Goal: Information Seeking & Learning: Check status

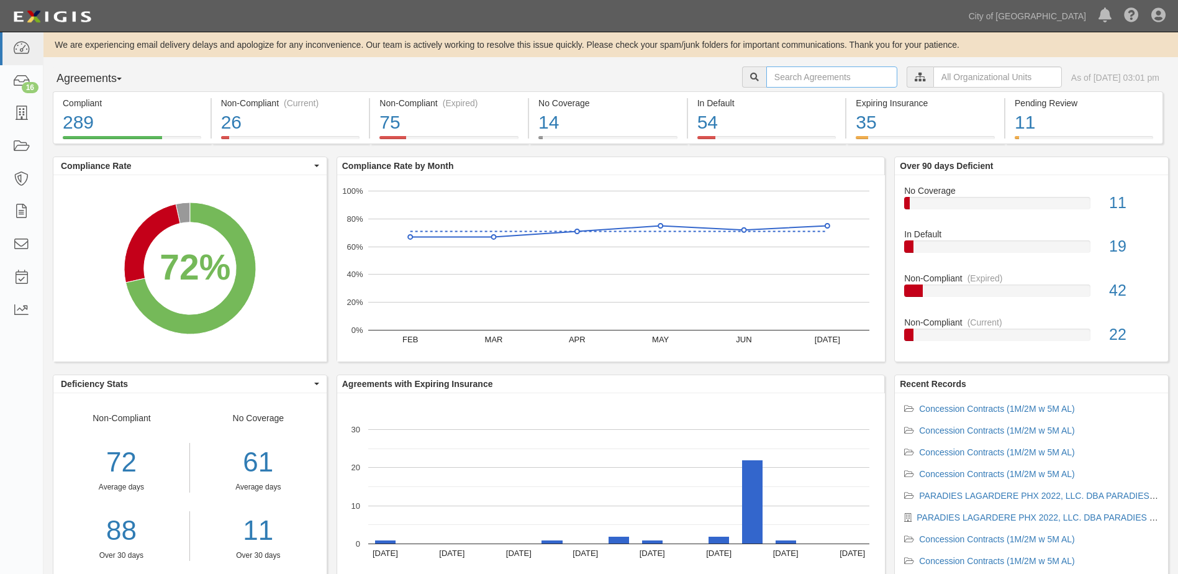
click at [773, 78] on input "text" at bounding box center [832, 76] width 131 height 21
type input "Spahr"
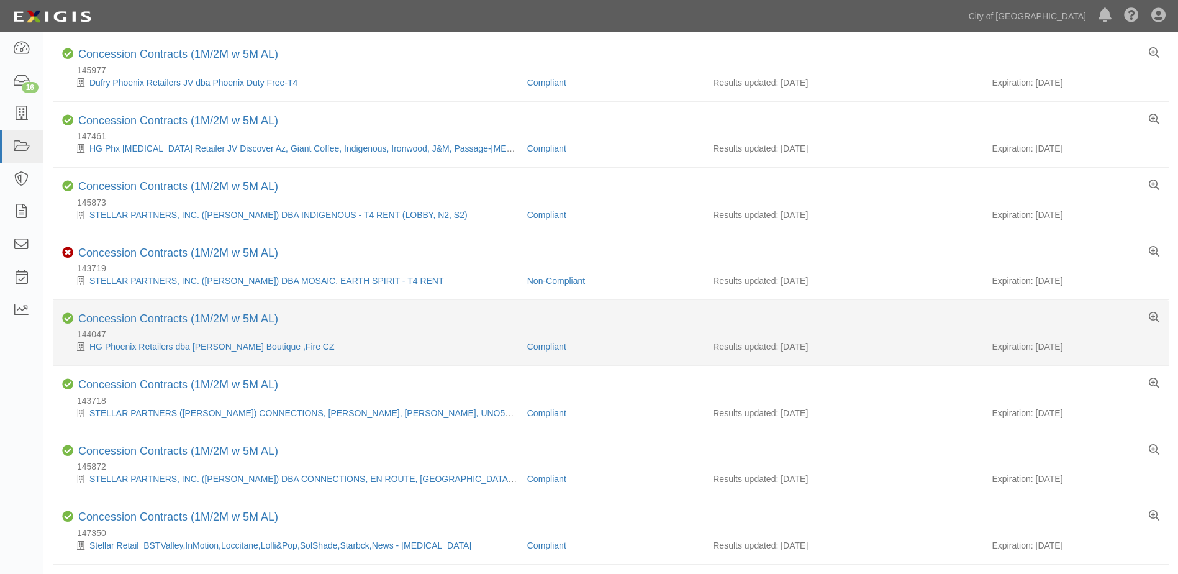
scroll to position [124, 0]
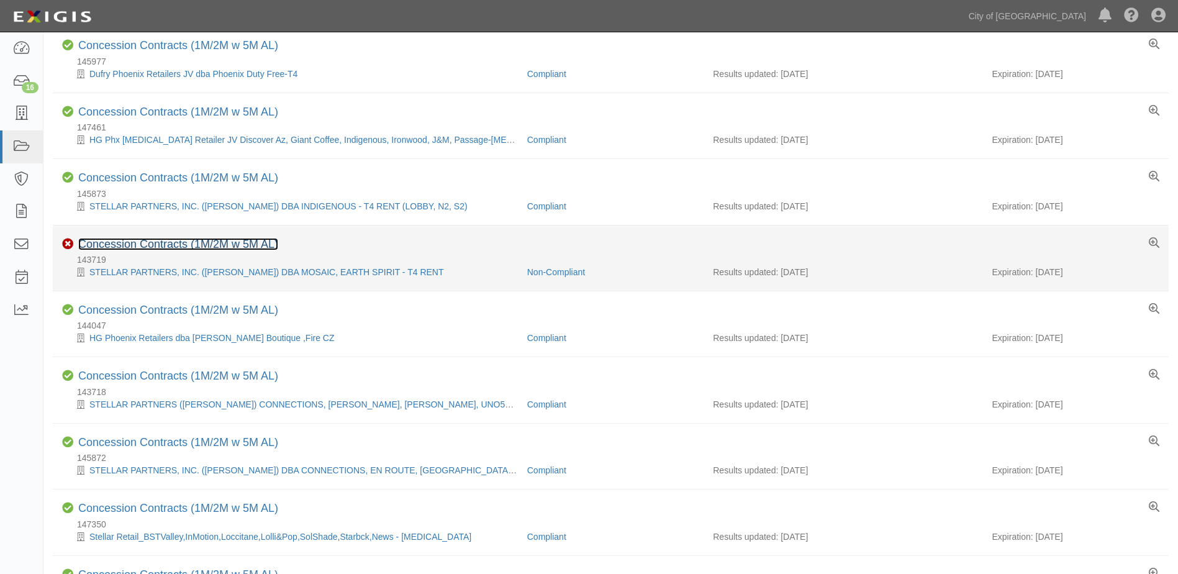
click at [175, 243] on link "Concession Contracts (1M/2M w 5M AL)" at bounding box center [178, 244] width 200 height 12
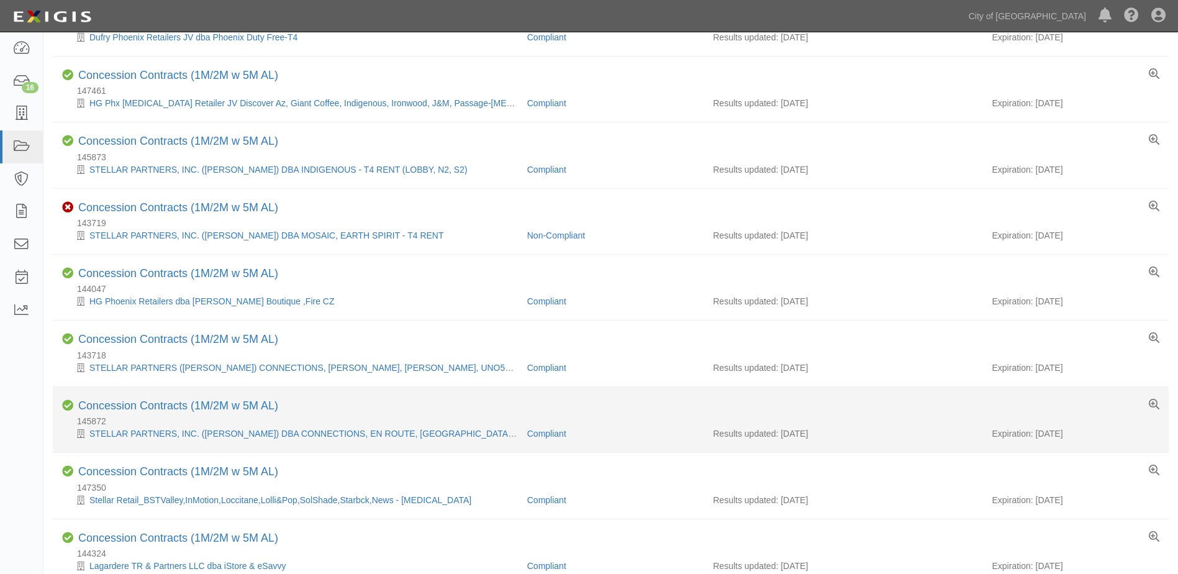
scroll to position [123, 0]
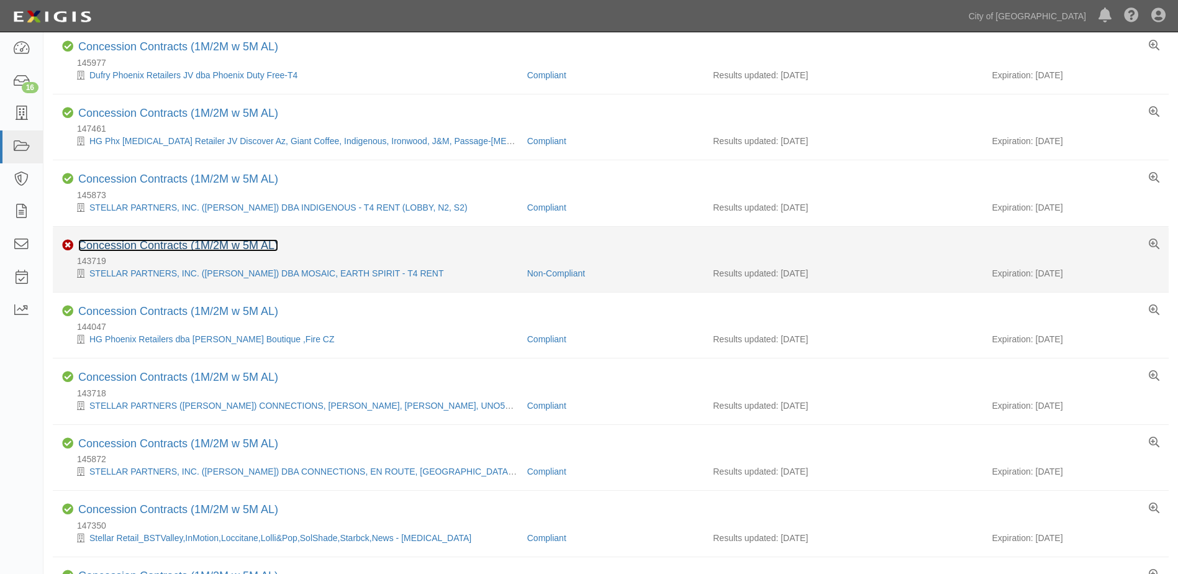
click at [242, 244] on link "Concession Contracts (1M/2M w 5M AL)" at bounding box center [178, 245] width 200 height 12
click at [205, 243] on link "Concession Contracts (1M/2M w 5M AL)" at bounding box center [178, 245] width 200 height 12
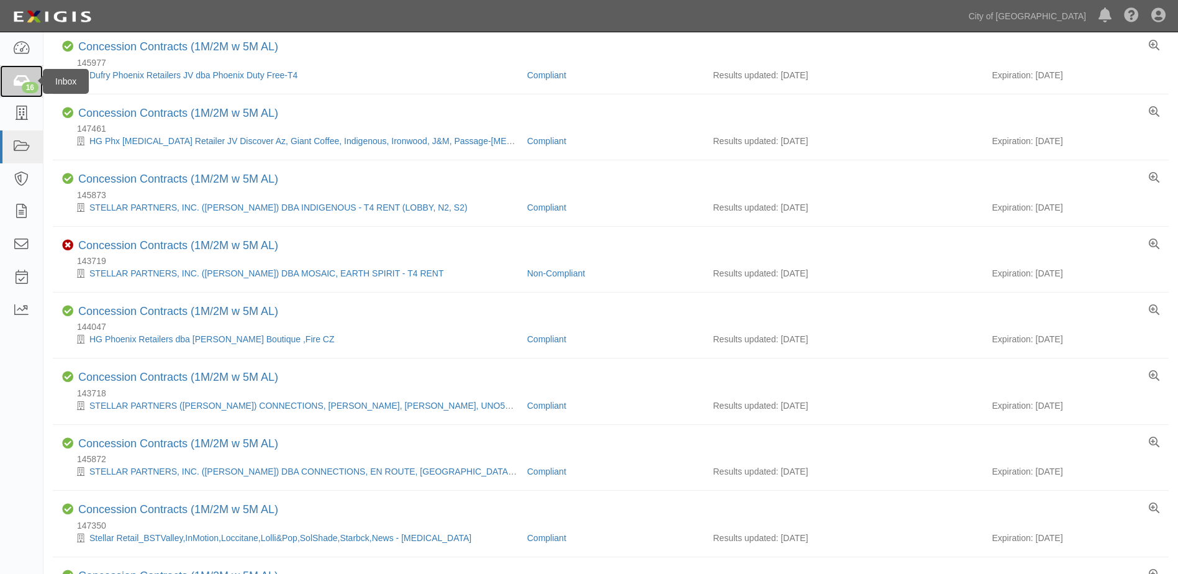
click at [22, 80] on icon at bounding box center [20, 82] width 17 height 14
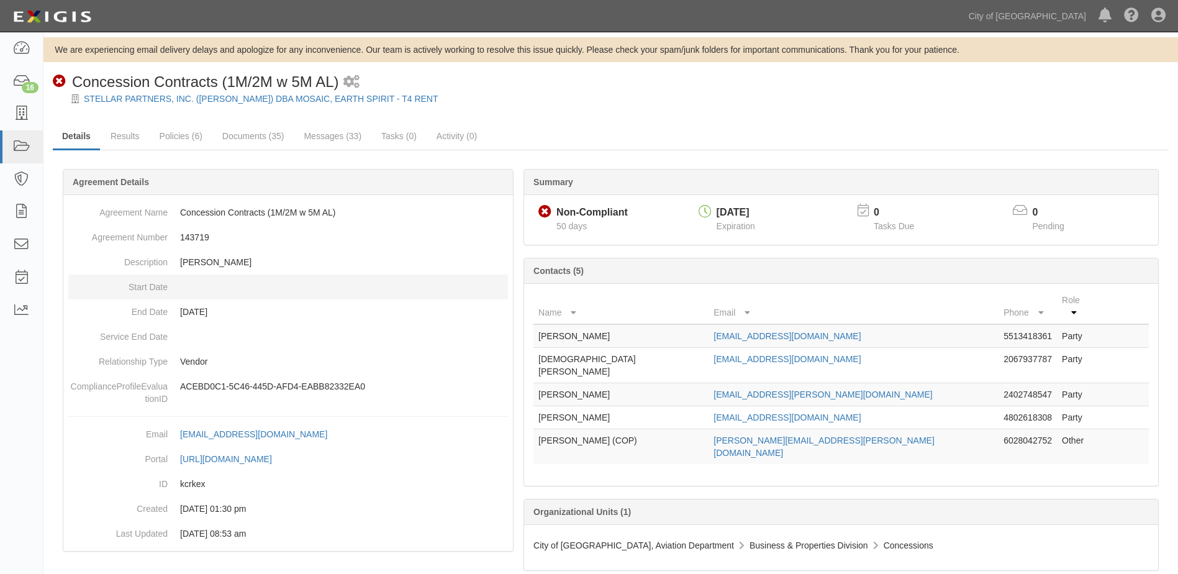
scroll to position [8, 0]
click at [181, 140] on link "Policies (6)" at bounding box center [180, 137] width 61 height 27
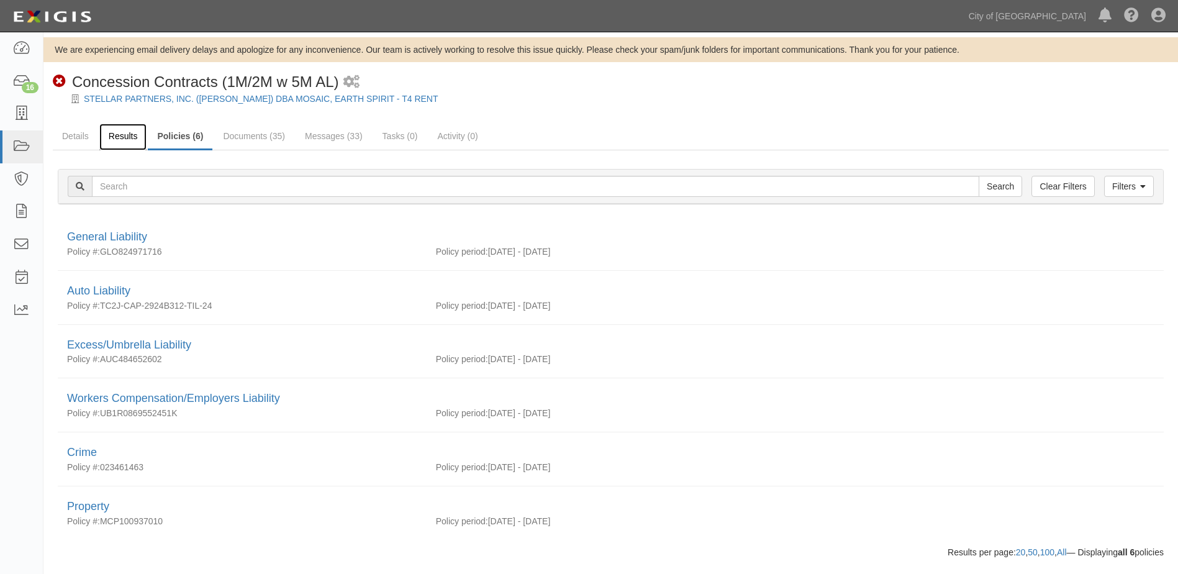
click at [130, 138] on link "Results" at bounding box center [123, 137] width 48 height 27
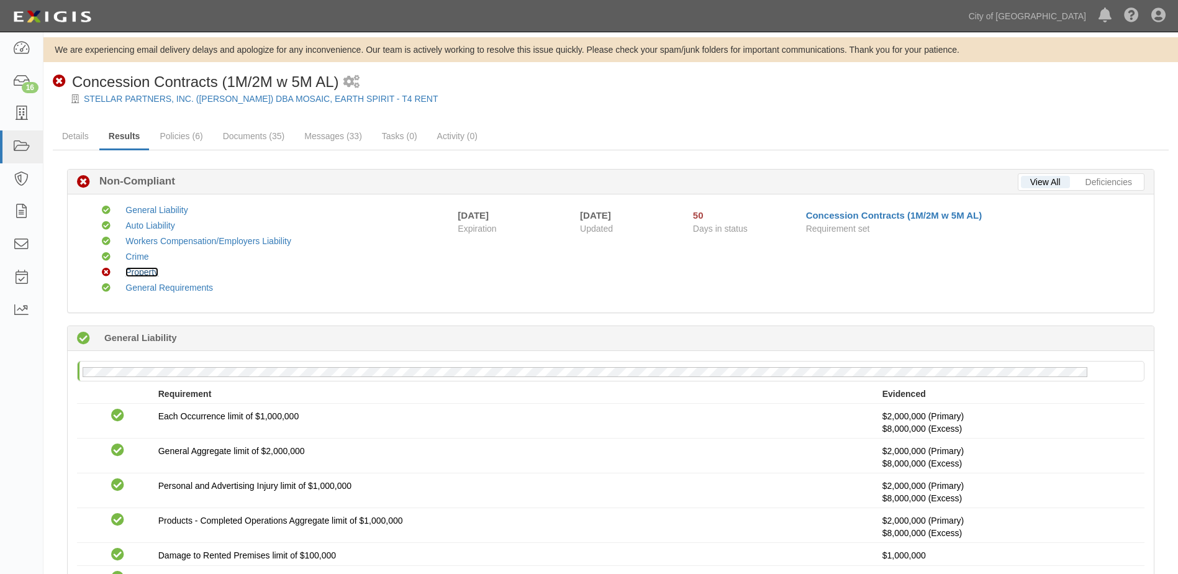
click at [150, 273] on link "Property" at bounding box center [141, 272] width 33 height 10
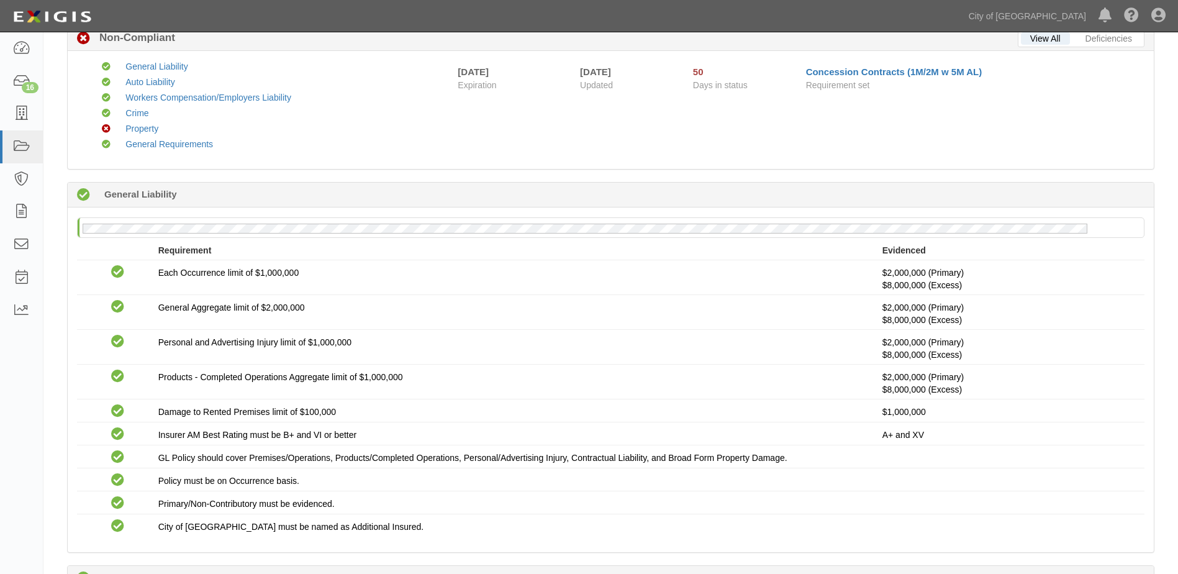
scroll to position [12, 0]
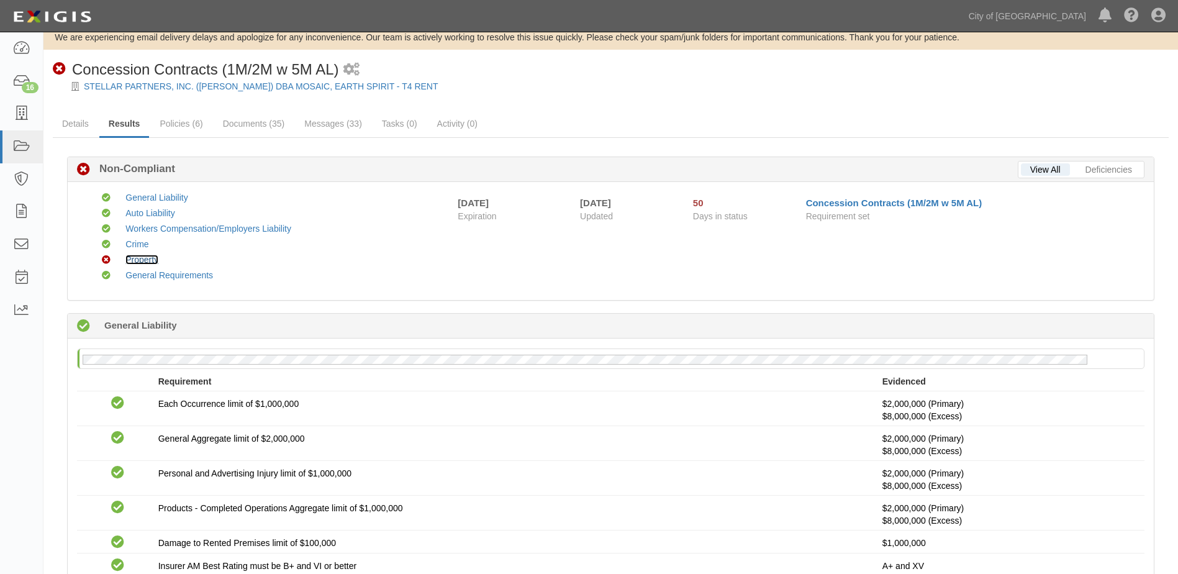
click at [147, 259] on link "Property" at bounding box center [141, 260] width 33 height 10
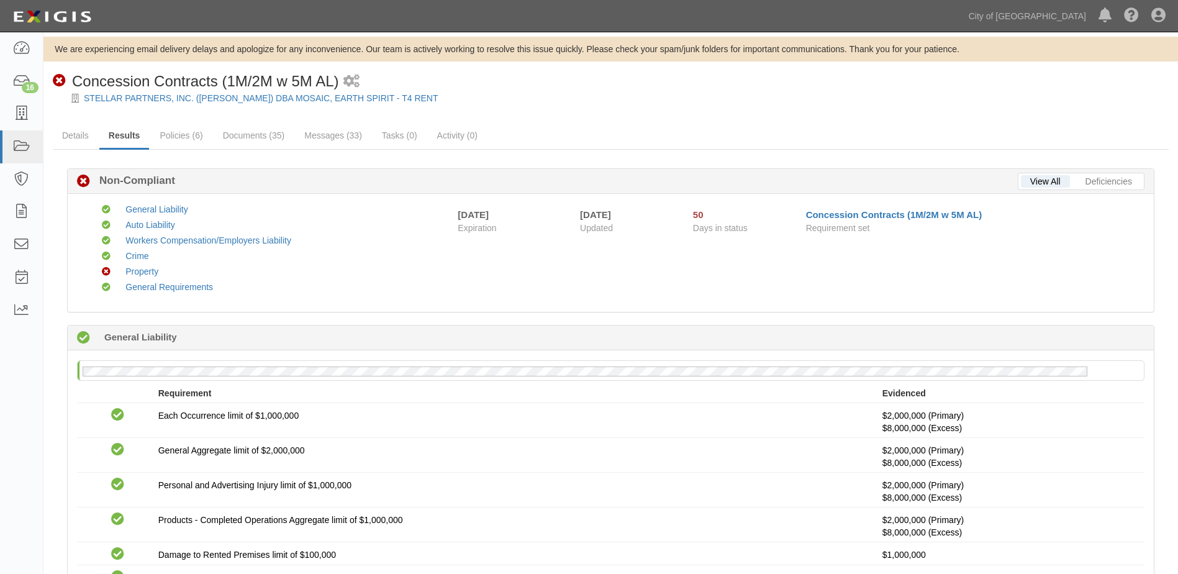
scroll to position [0, 0]
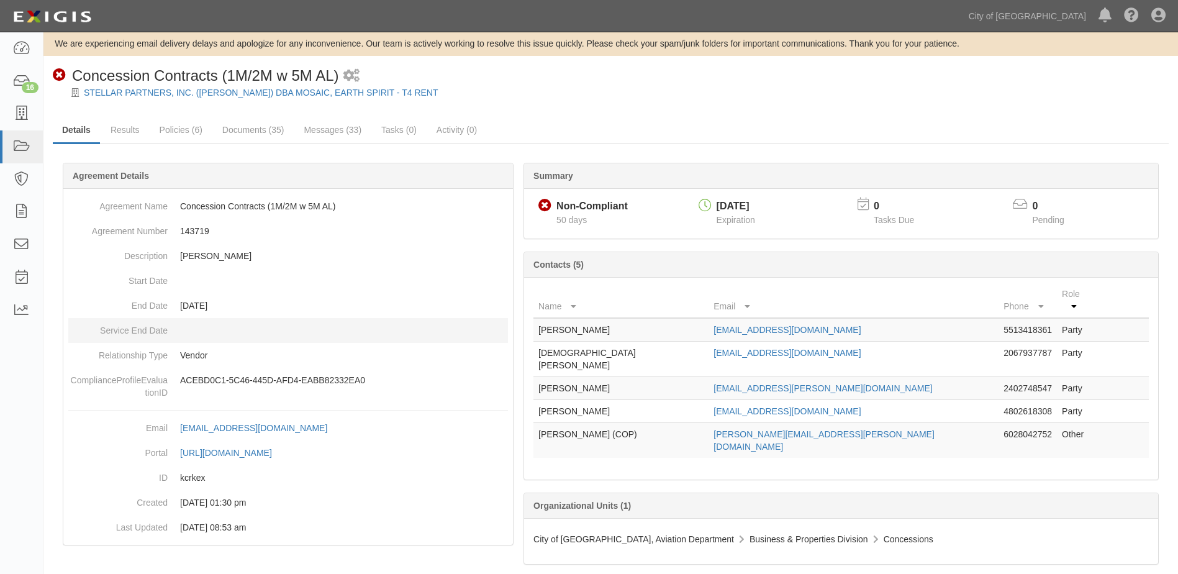
scroll to position [8, 0]
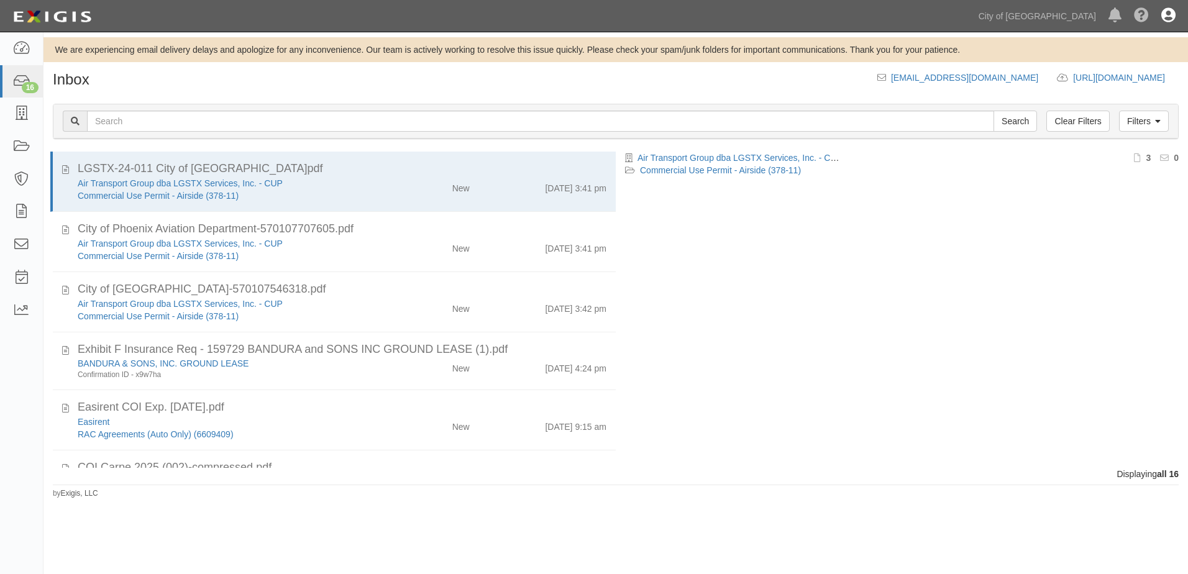
click at [1167, 16] on icon at bounding box center [1168, 16] width 14 height 15
click at [1112, 75] on link "Sign Out" at bounding box center [1132, 72] width 98 height 25
